Goal: Complete application form

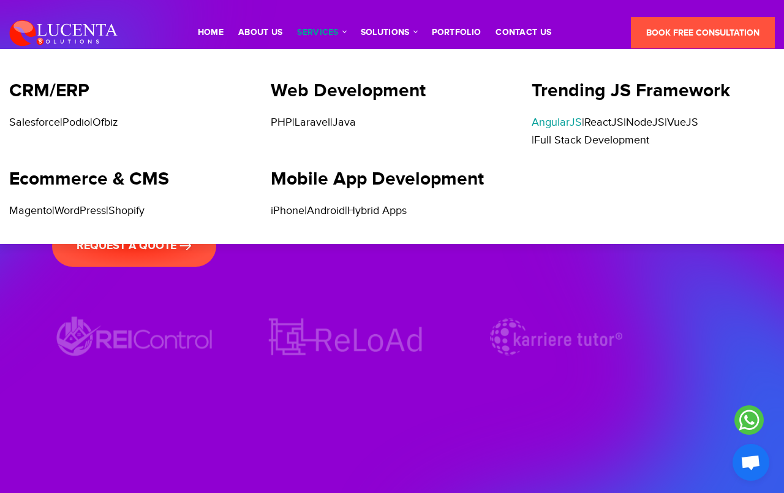
click at [564, 125] on link "AngularJS" at bounding box center [557, 122] width 50 height 13
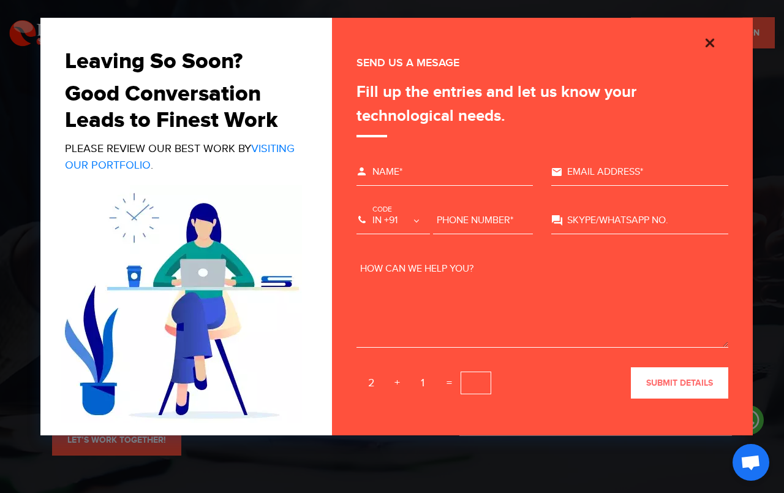
click at [711, 36] on img "Close" at bounding box center [710, 43] width 15 height 15
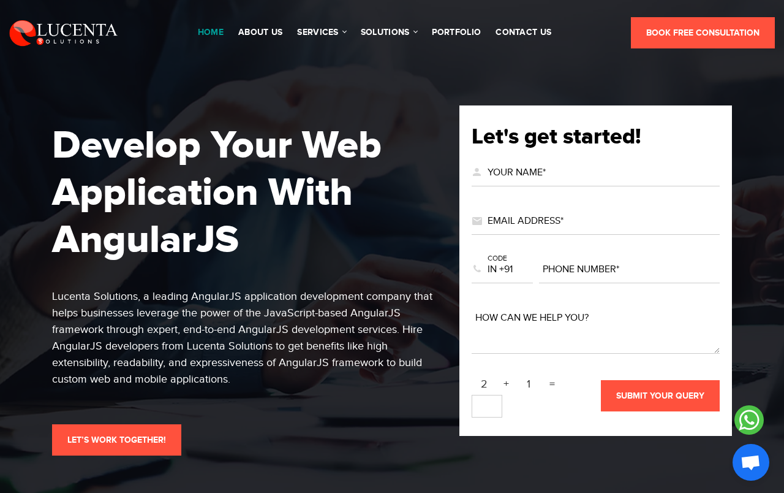
click at [213, 33] on link "Home" at bounding box center [211, 32] width 26 height 9
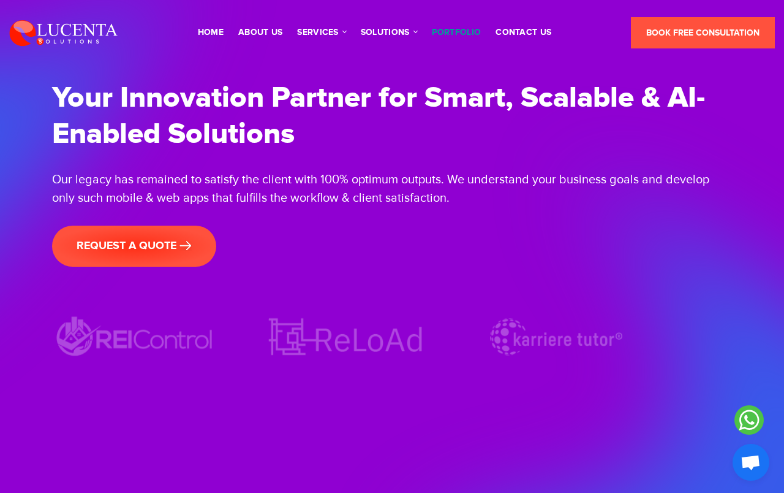
click at [469, 31] on link "portfolio" at bounding box center [457, 32] width 50 height 9
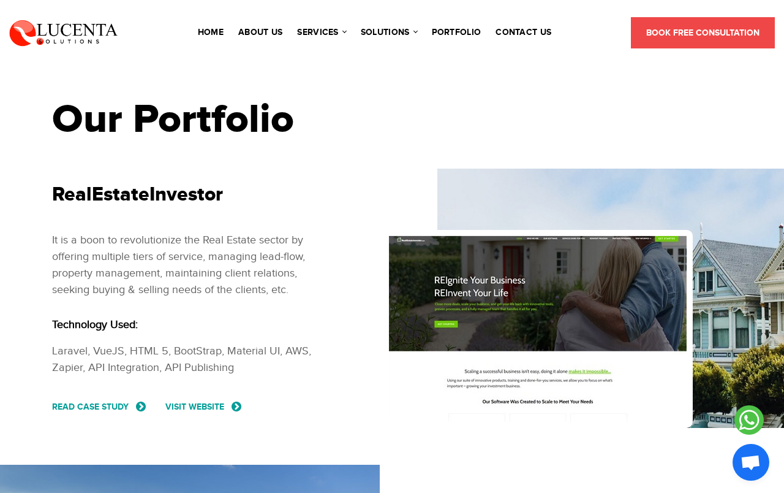
click at [691, 32] on span "Book Free Consultation" at bounding box center [702, 33] width 113 height 10
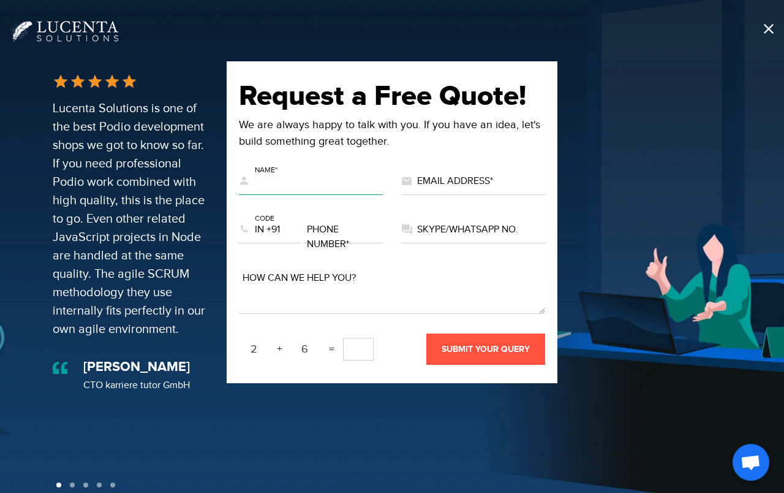
click at [323, 182] on input "text" at bounding box center [311, 181] width 144 height 27
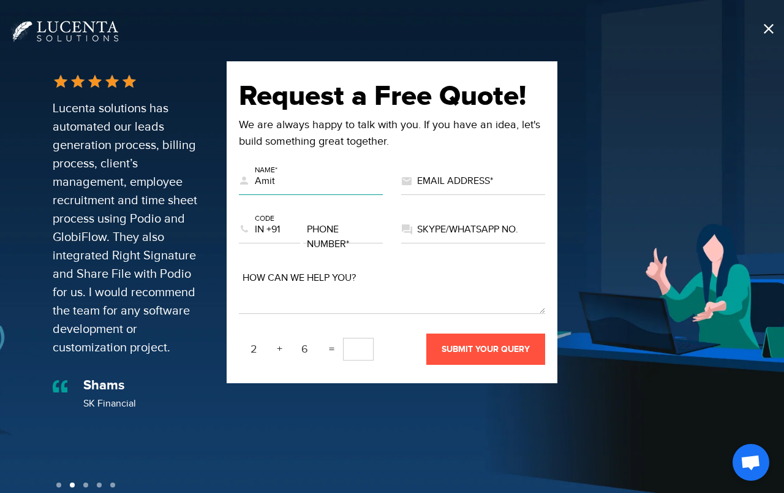
type input "Amit"
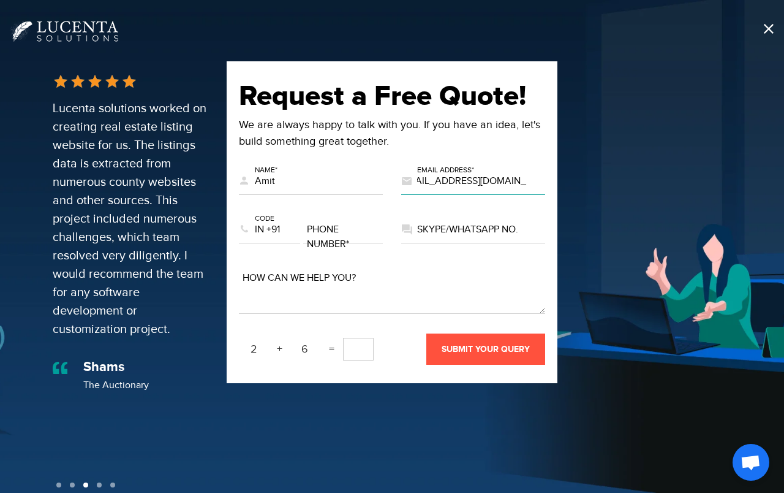
scroll to position [0, 13]
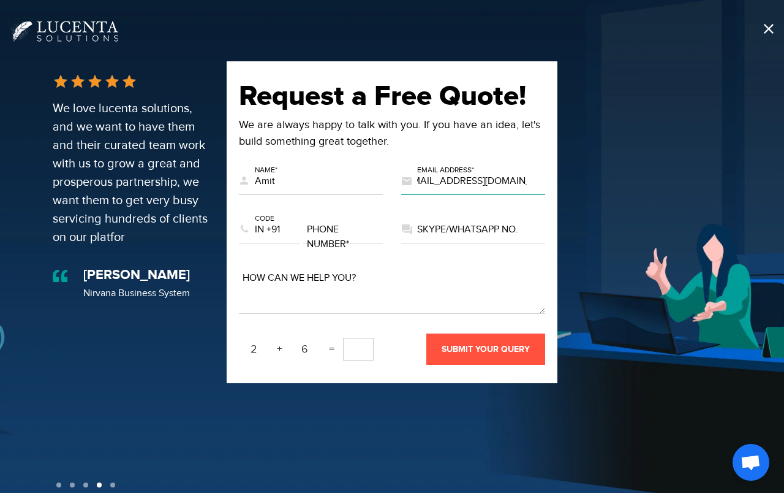
type input "jain.amit@securemeters.com"
click at [350, 235] on input "text" at bounding box center [343, 229] width 80 height 27
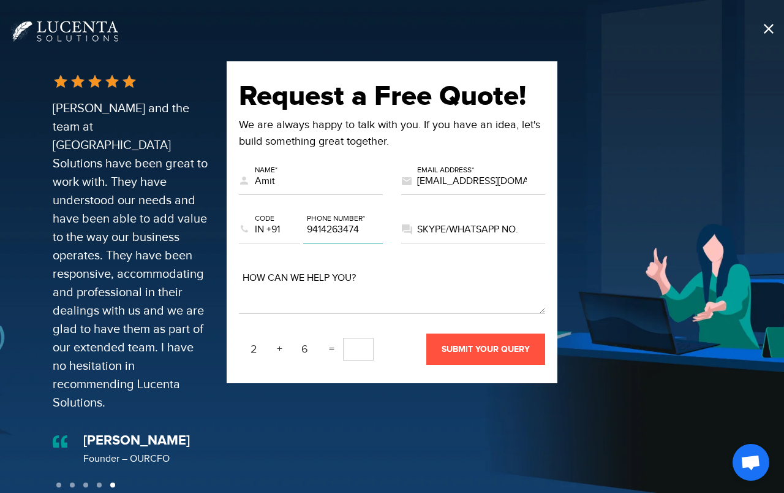
type input "9414263474"
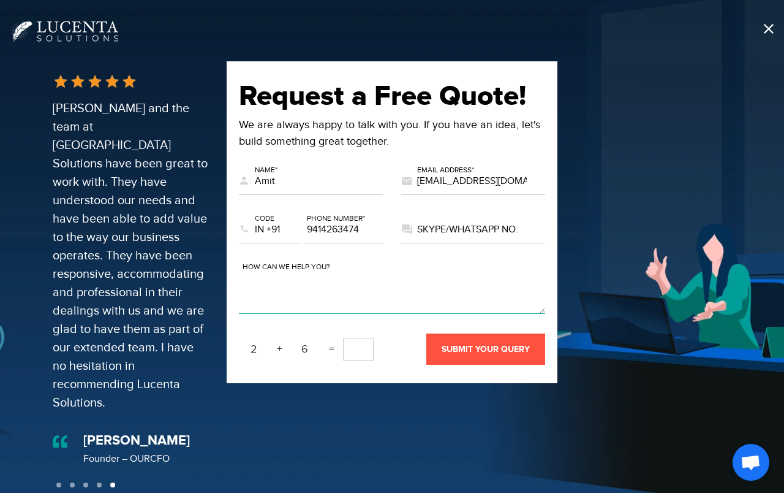
click at [340, 301] on textarea at bounding box center [392, 289] width 306 height 49
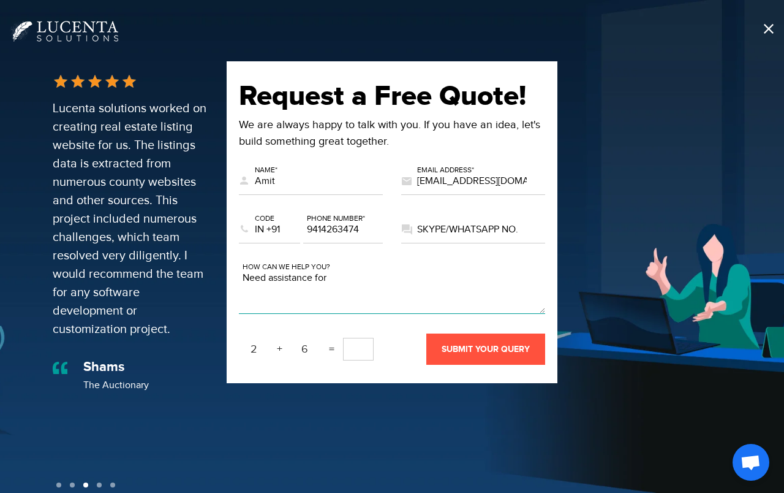
type textarea "Need assistance for"
type textarea "W"
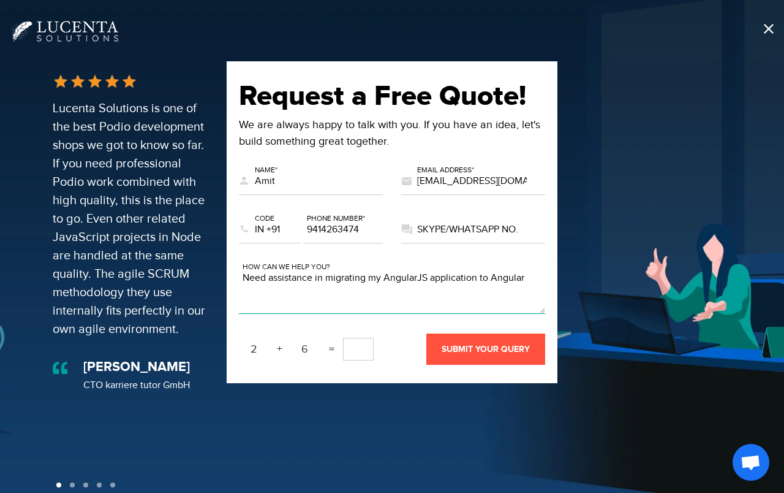
type textarea "Need assistance in migrating my AngularJS application to Angular"
click at [355, 354] on input "text" at bounding box center [358, 349] width 31 height 23
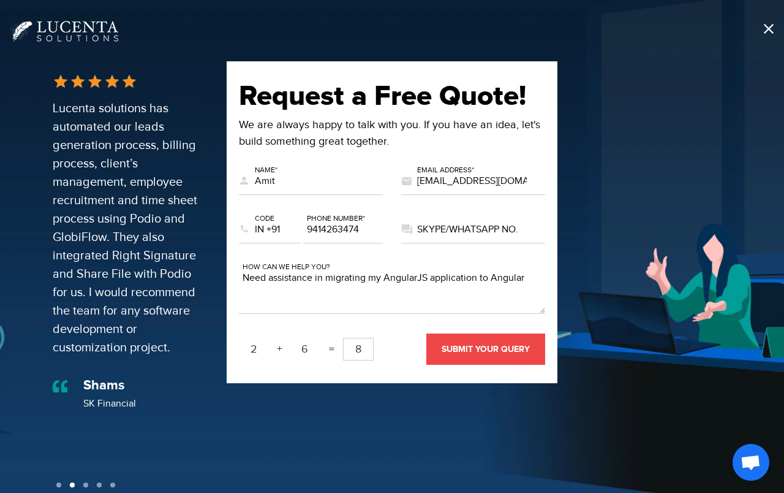
type input "8"
click at [516, 347] on span "SUBMIT YOUR QUERY" at bounding box center [486, 349] width 88 height 10
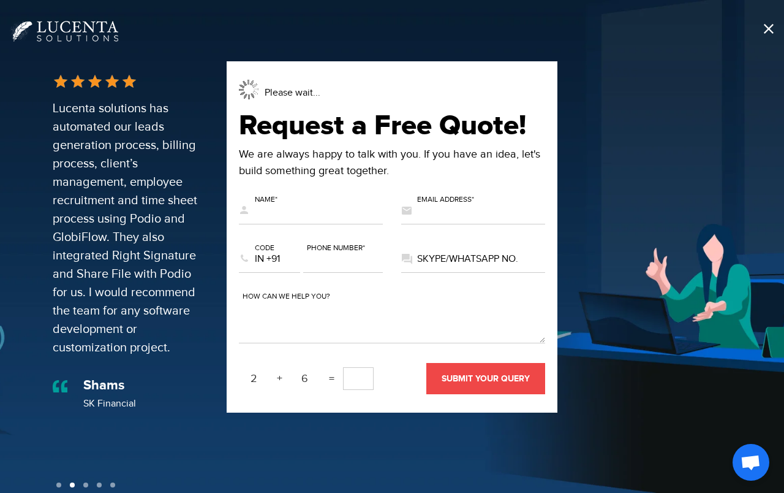
scroll to position [31, 0]
